Goal: Information Seeking & Learning: Learn about a topic

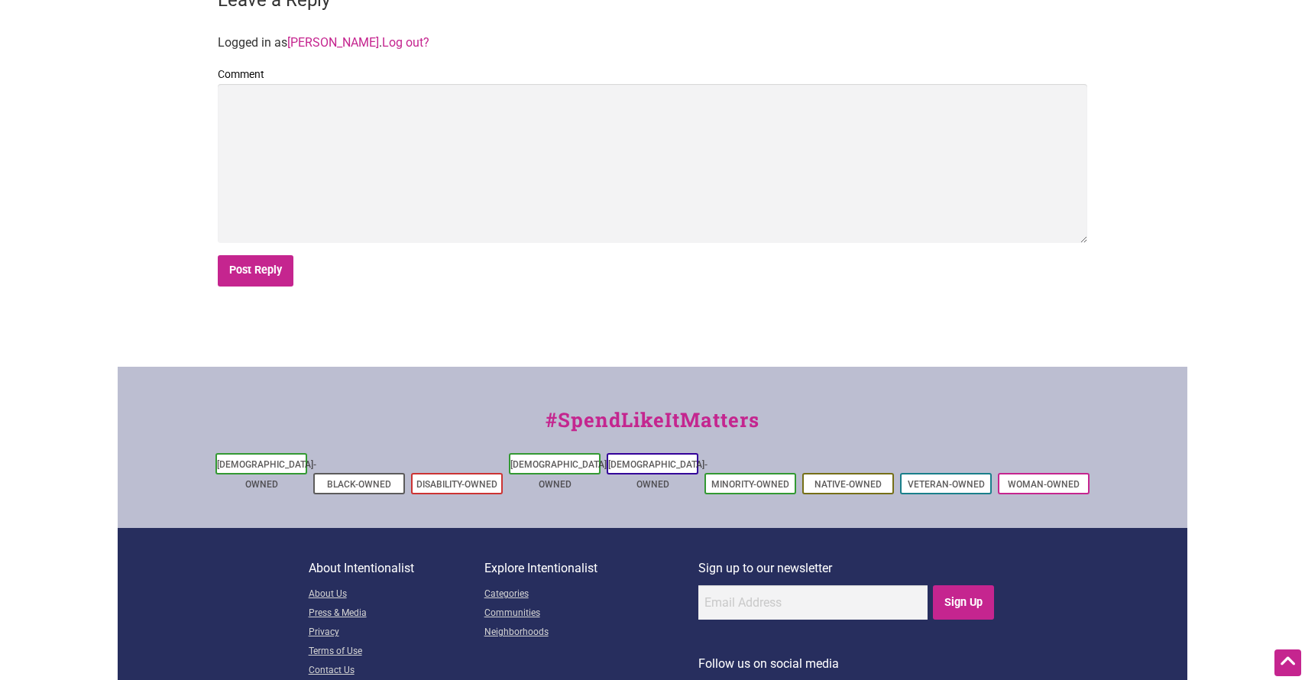
scroll to position [3539, 0]
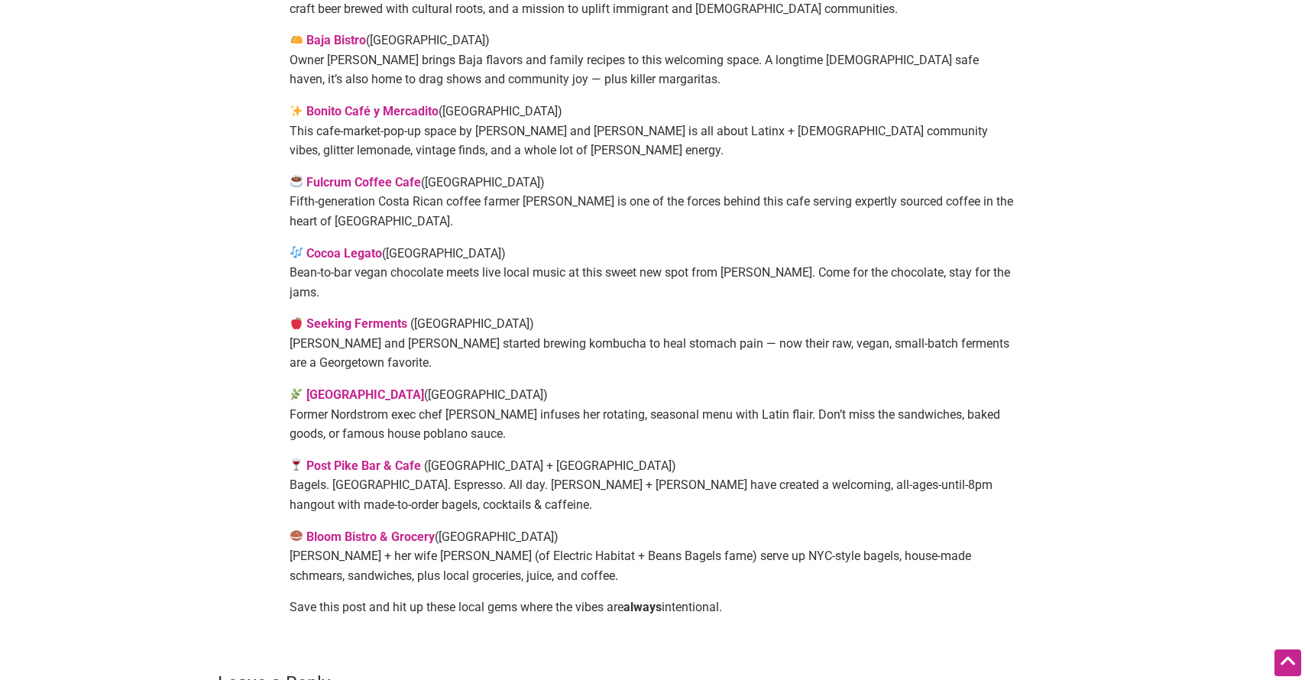
scroll to position [777, 0]
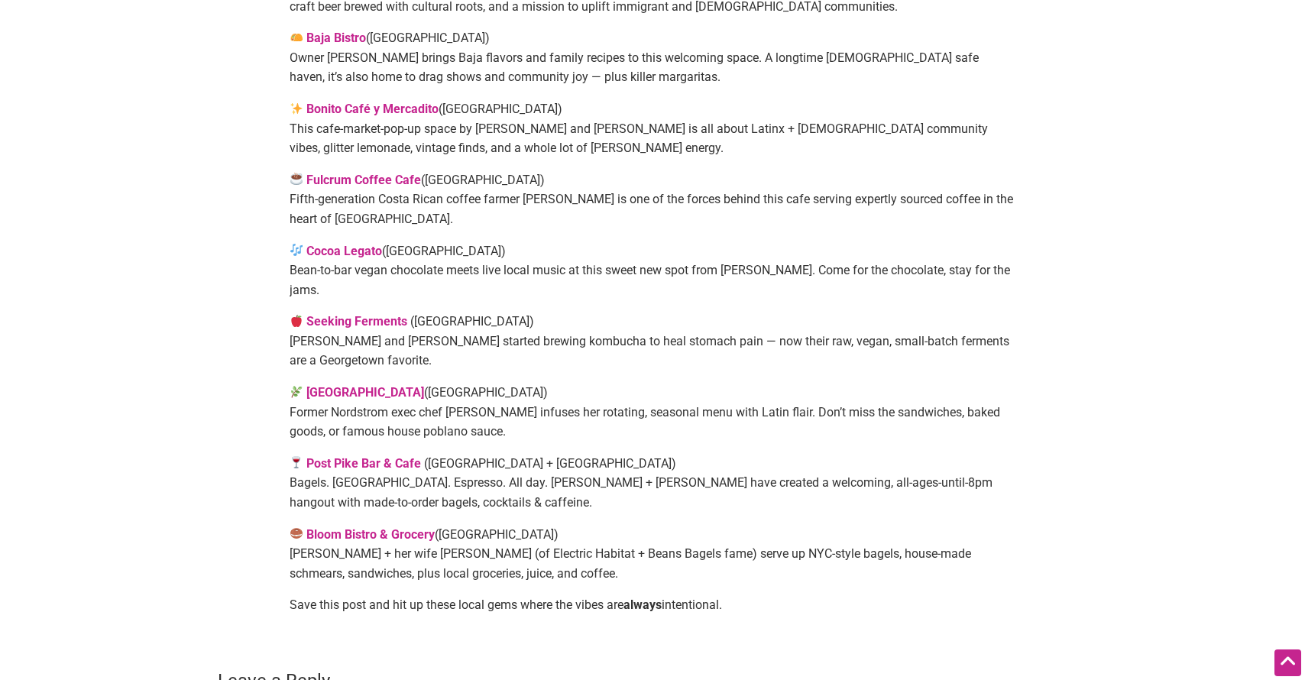
click at [385, 102] on strong "Bonito Café y Mercadito" at bounding box center [372, 109] width 132 height 15
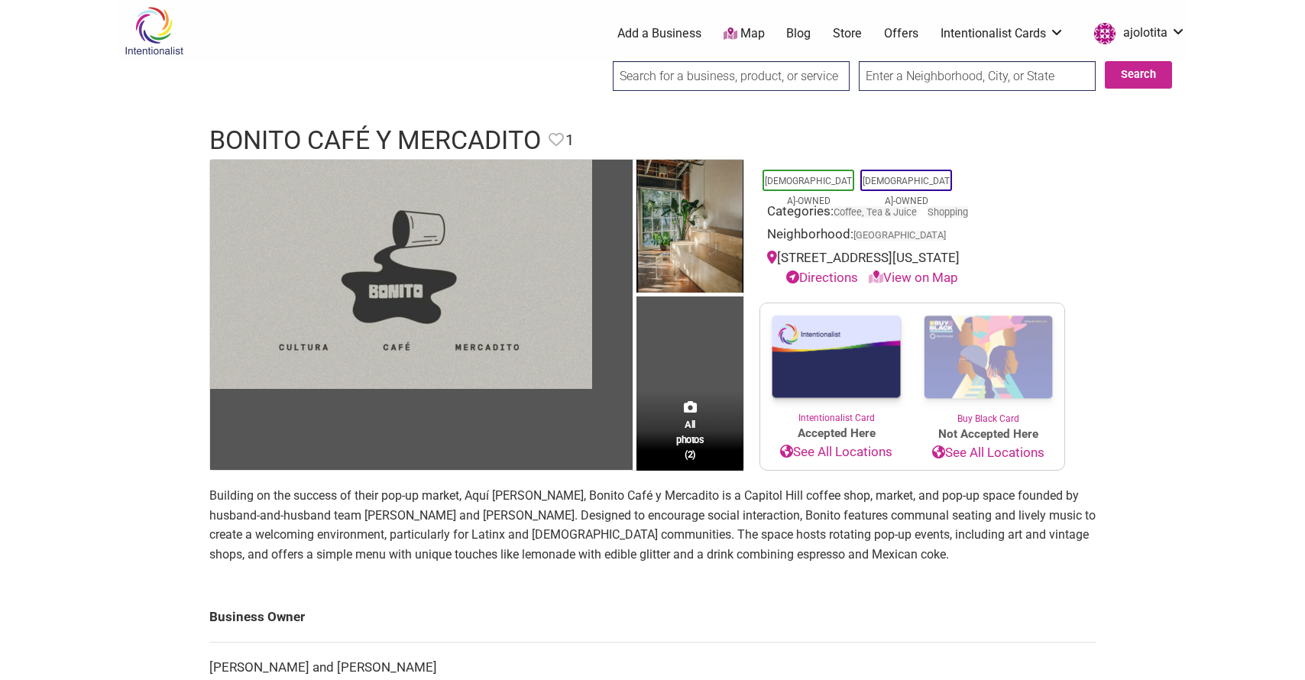
click at [478, 309] on img at bounding box center [401, 274] width 382 height 229
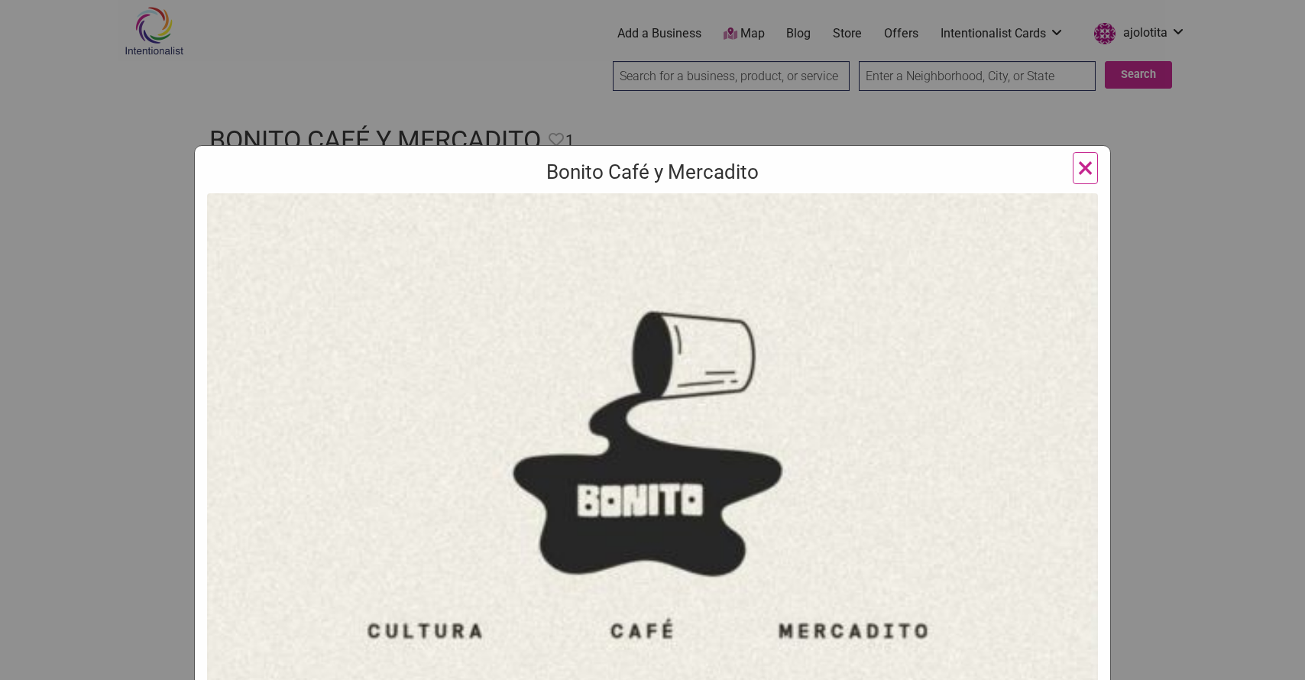
scroll to position [145, 0]
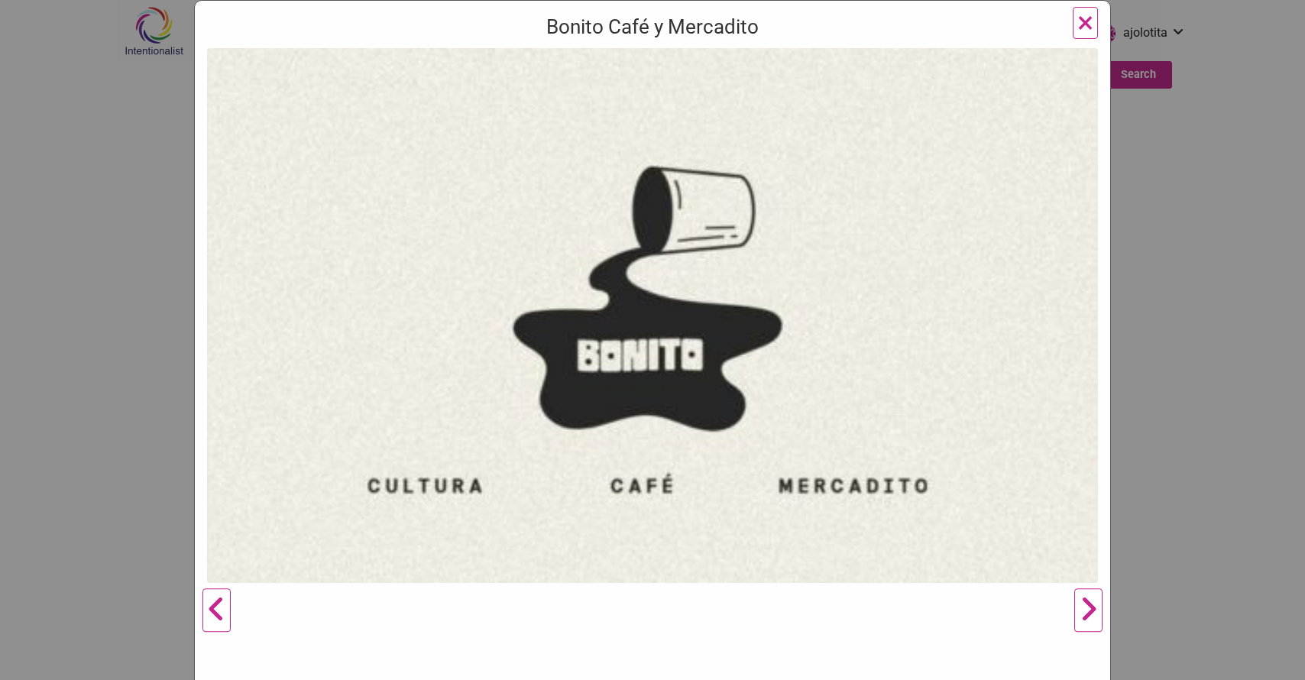
click at [1085, 609] on button "Next" at bounding box center [1088, 611] width 42 height 1126
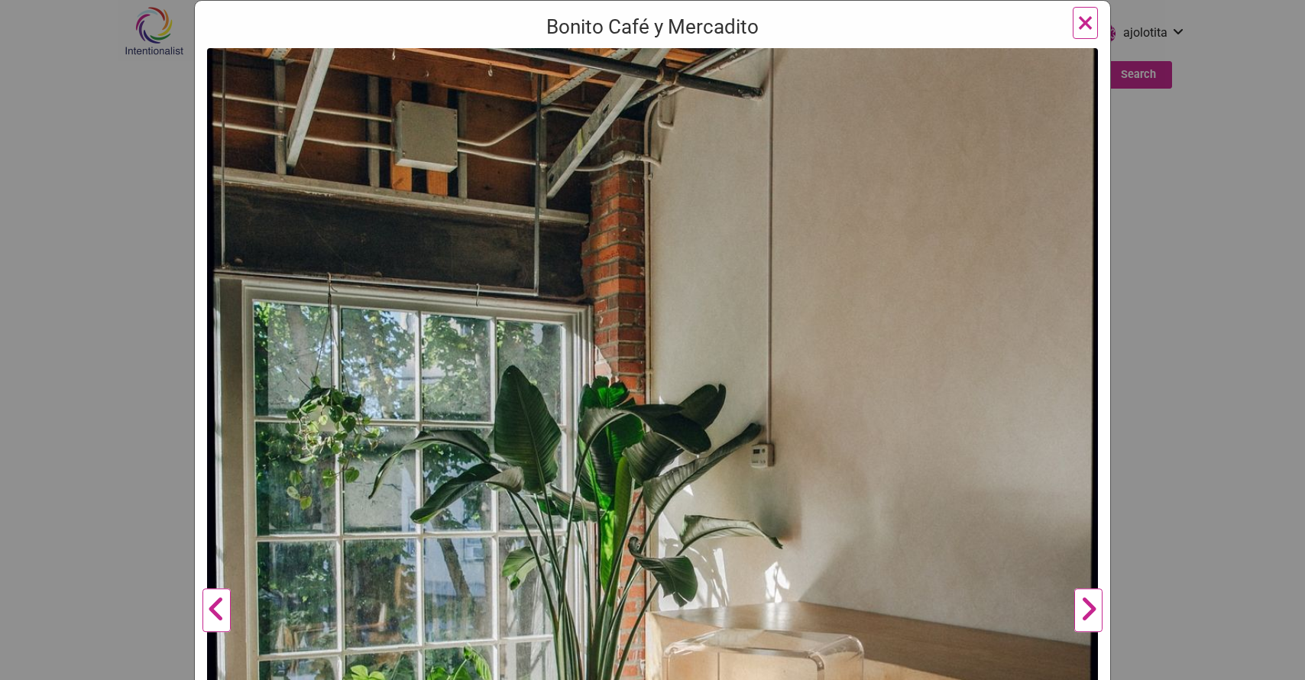
click at [1085, 610] on button "Next" at bounding box center [1088, 611] width 42 height 1126
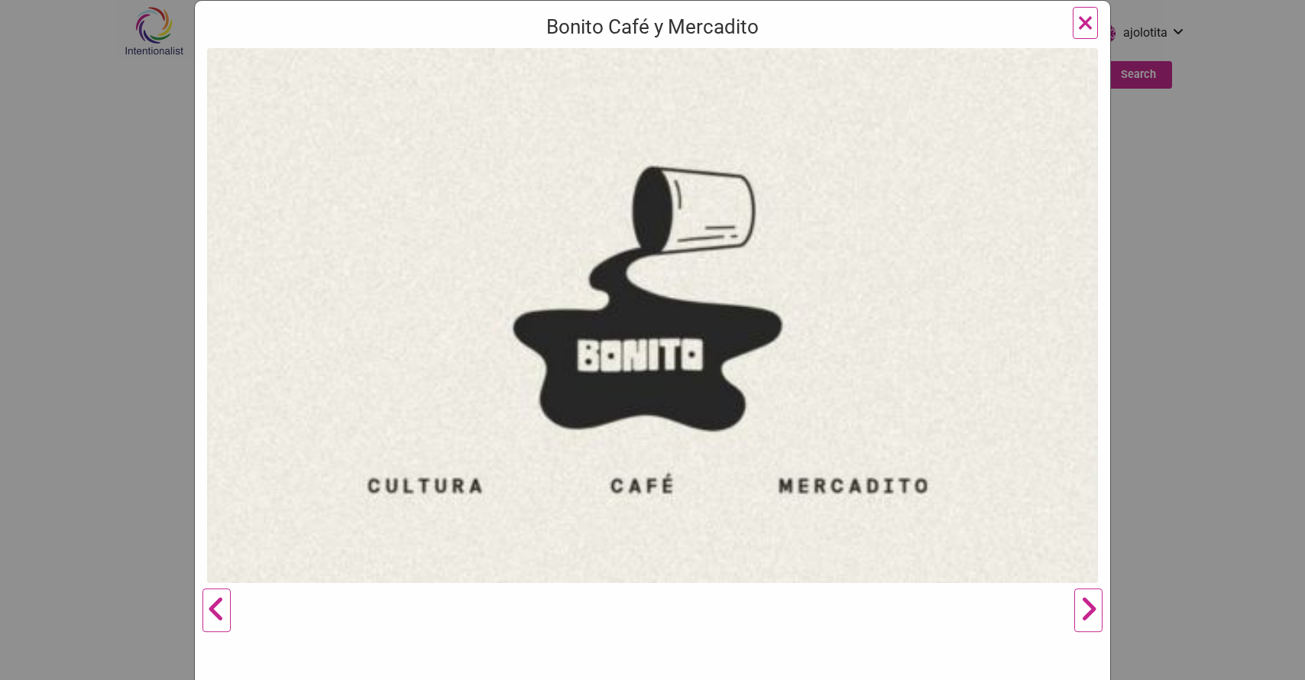
click at [1085, 610] on button "Next" at bounding box center [1088, 611] width 42 height 1126
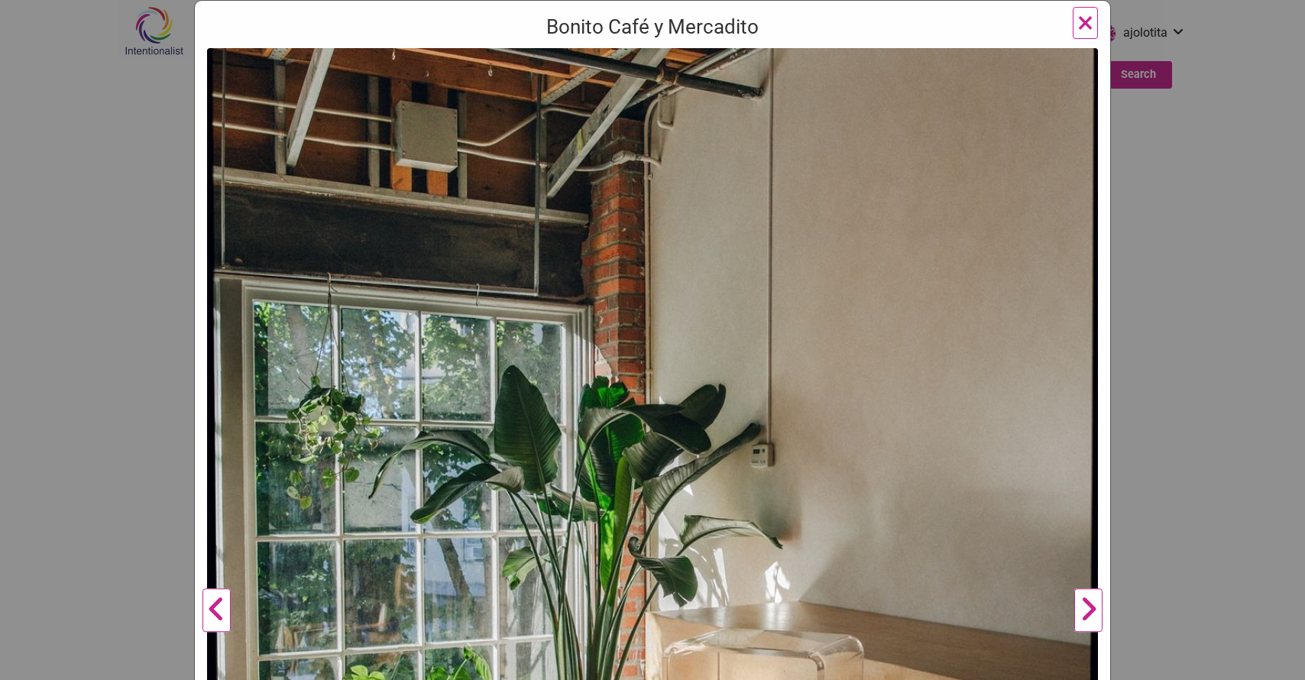
click at [1082, 16] on span "×" at bounding box center [1085, 23] width 16 height 36
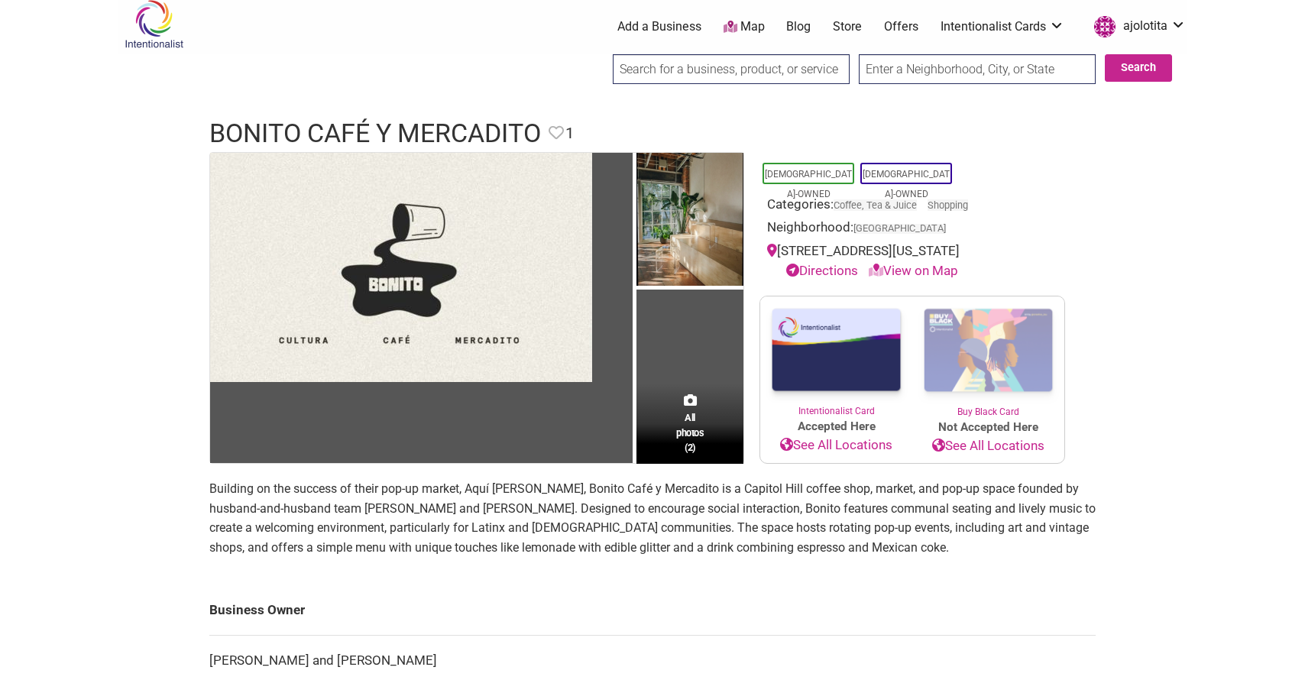
scroll to position [9, 0]
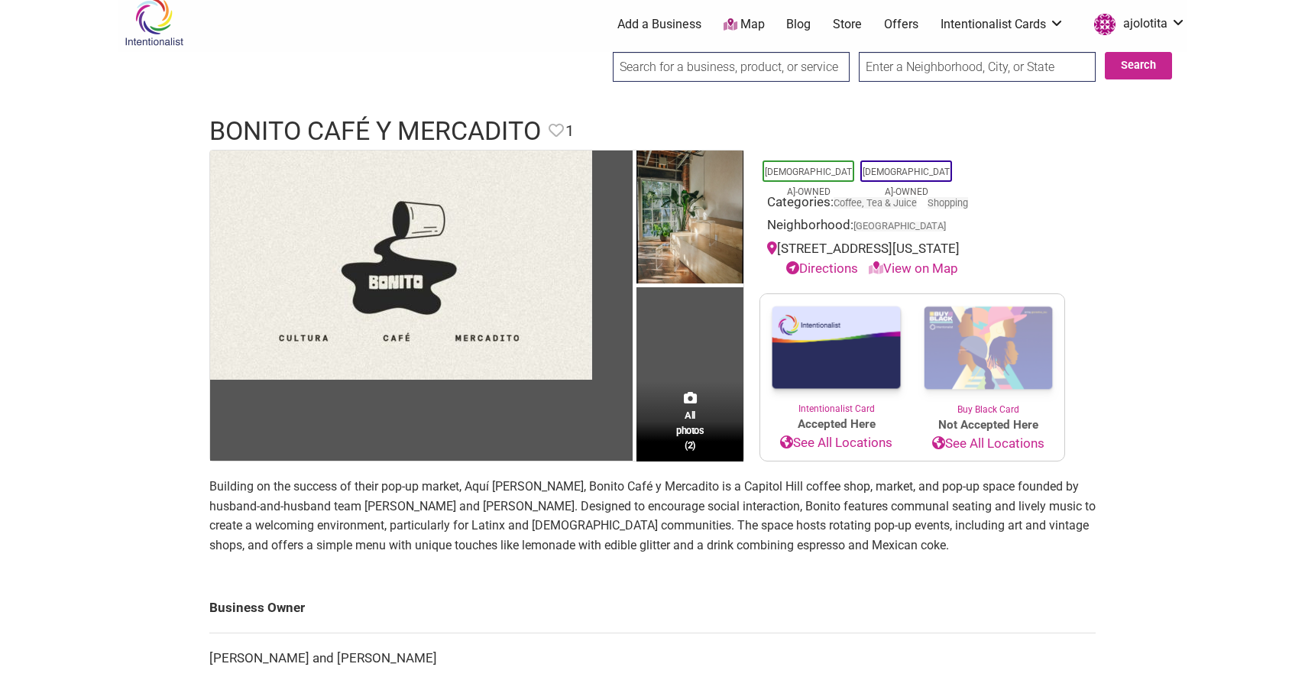
click at [1009, 438] on link "See All Locations" at bounding box center [988, 444] width 152 height 20
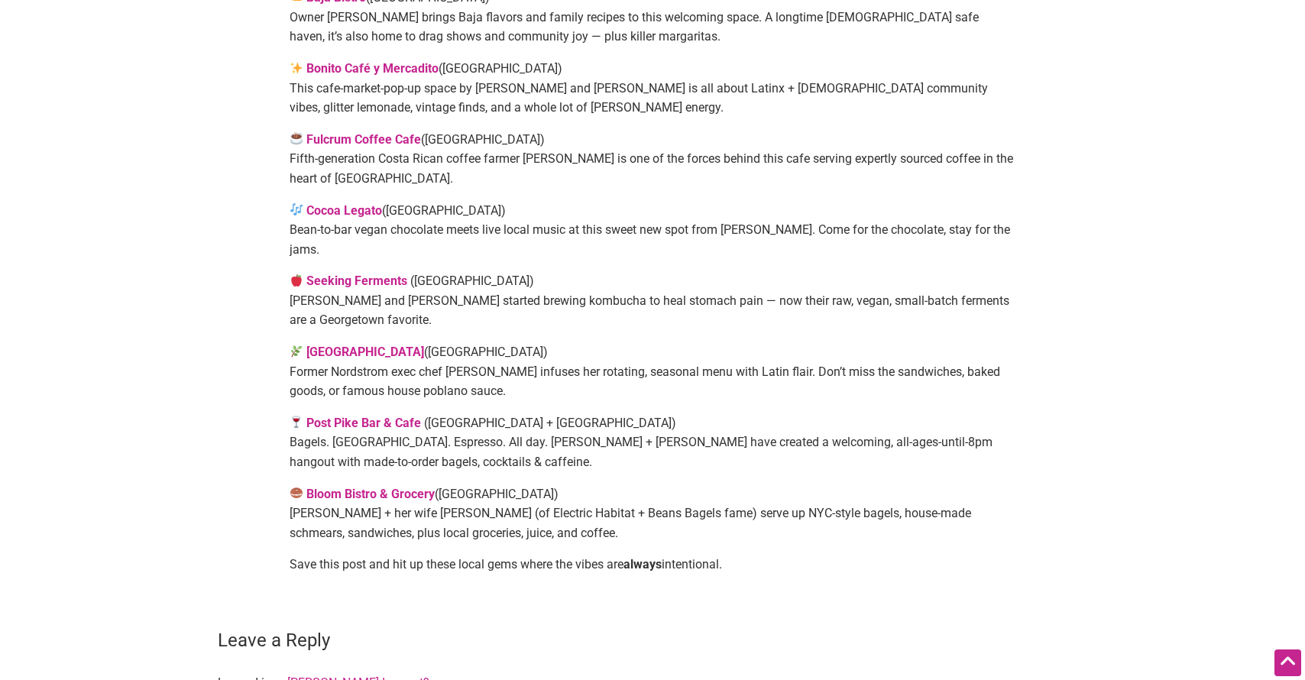
scroll to position [822, 0]
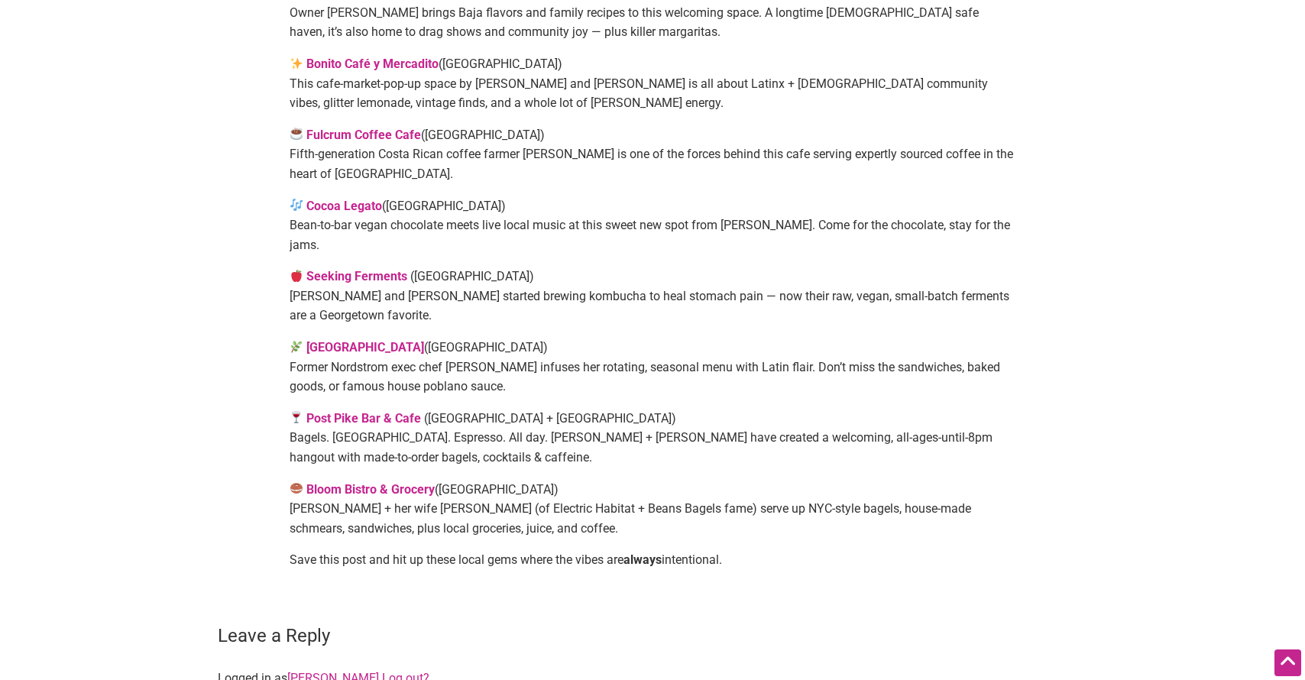
click at [416, 483] on strong "Bloom Bistro & Grocery" at bounding box center [370, 489] width 128 height 15
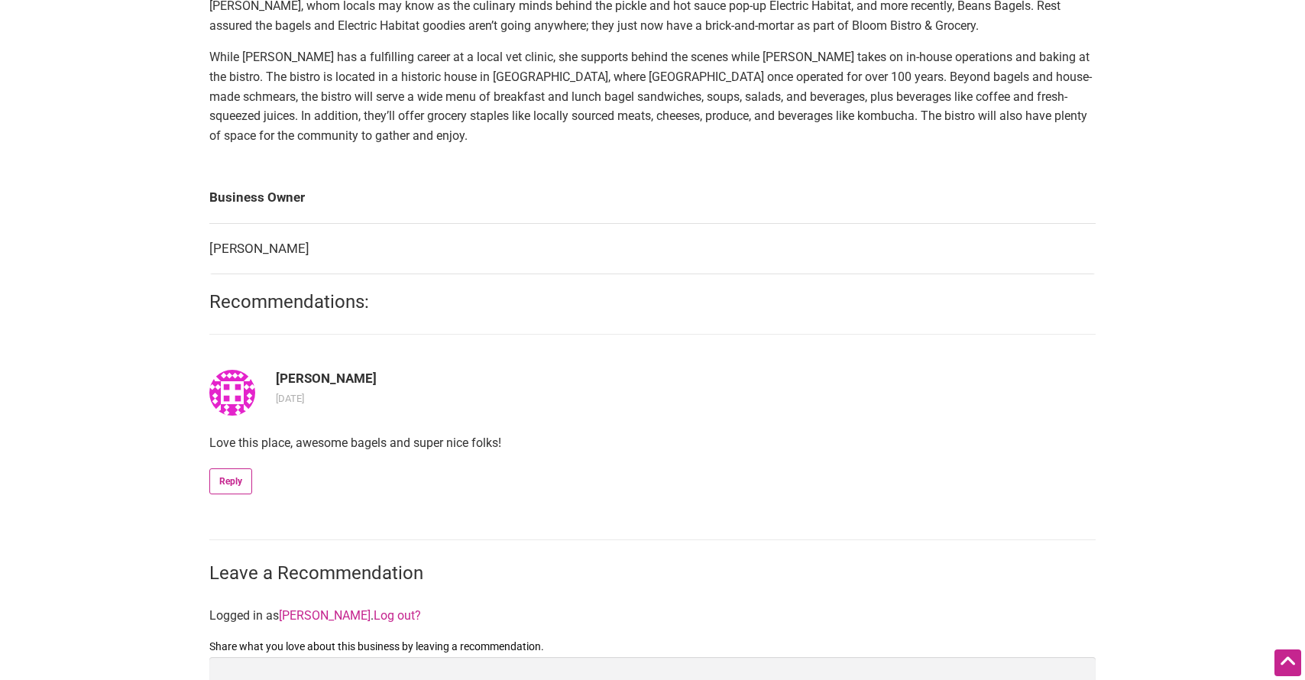
scroll to position [550, 0]
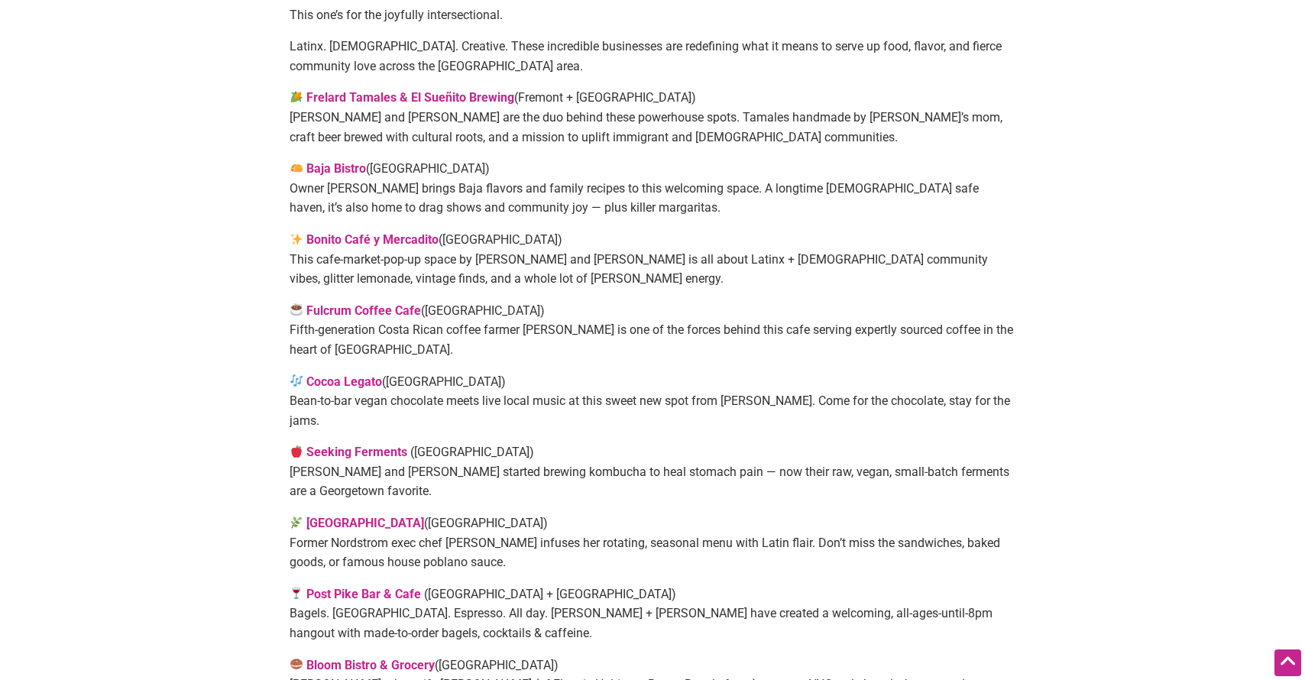
scroll to position [624, 0]
